Goal: Navigation & Orientation: Find specific page/section

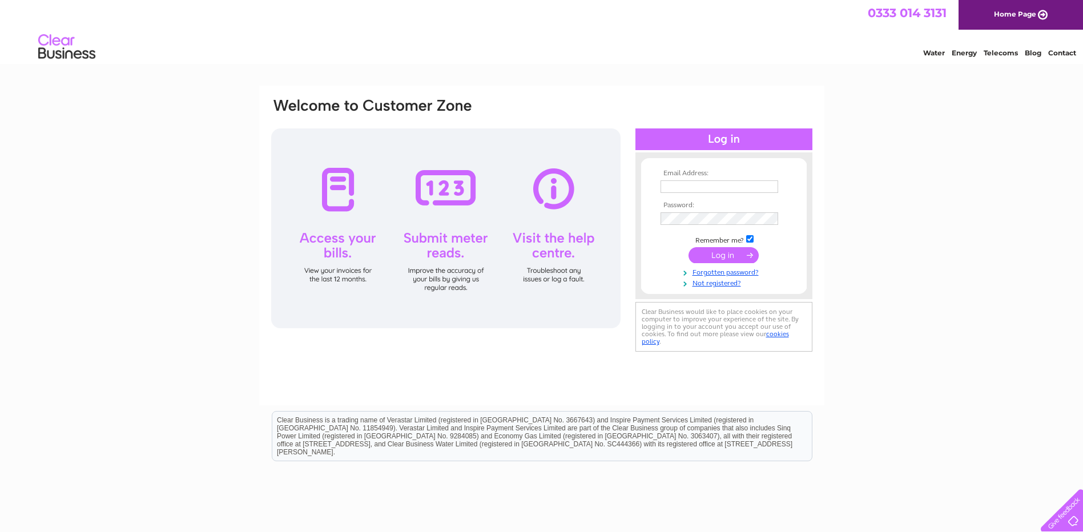
click at [675, 187] on input "text" at bounding box center [720, 186] width 118 height 13
type input "kirstyeverett@cartertowler.co.uk"
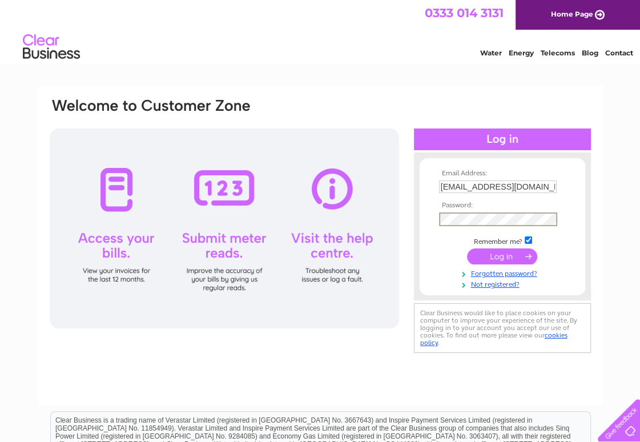
click at [467, 248] on input "submit" at bounding box center [502, 256] width 70 height 16
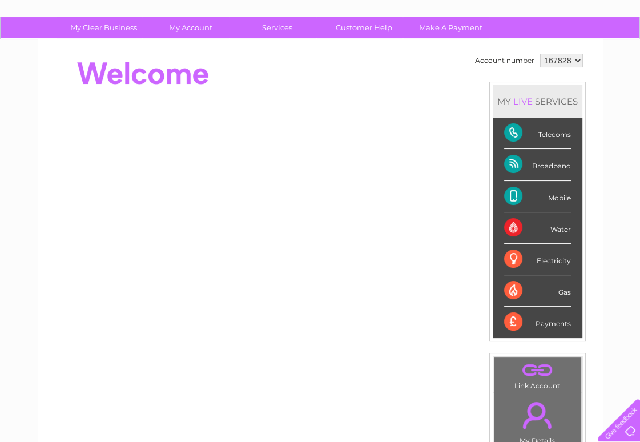
scroll to position [57, 0]
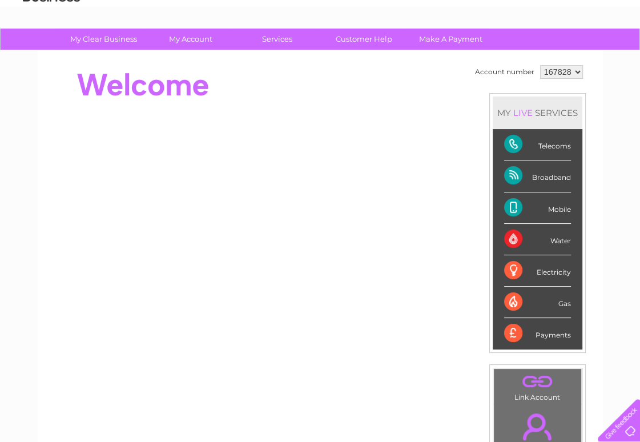
click at [513, 177] on div "Broadband" at bounding box center [537, 175] width 67 height 31
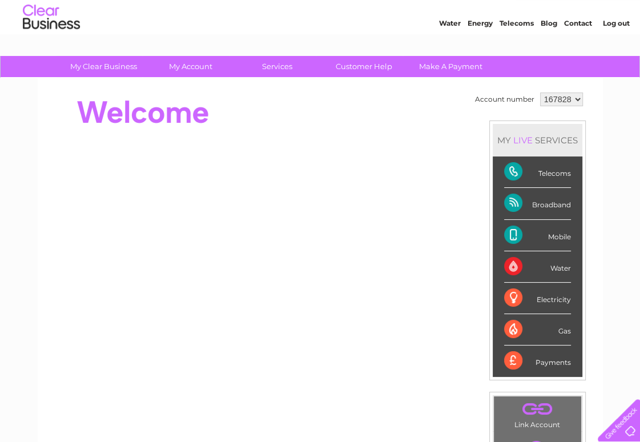
scroll to position [0, 0]
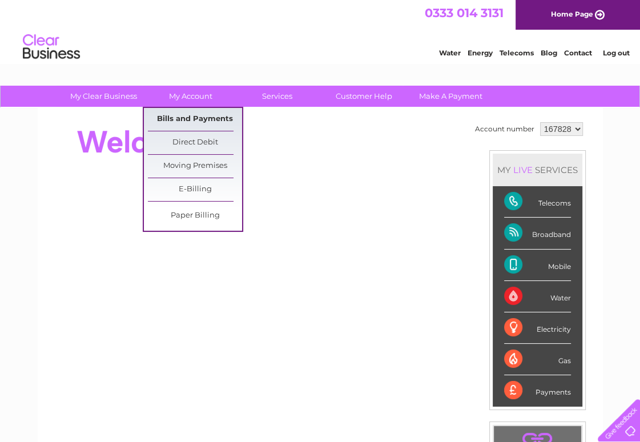
click at [179, 120] on link "Bills and Payments" at bounding box center [195, 119] width 94 height 23
